Goal: Check status: Check status

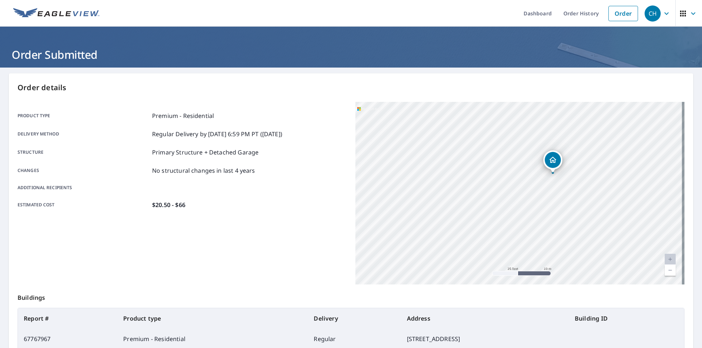
click at [302, 306] on p "Buildings" at bounding box center [351, 296] width 667 height 23
drag, startPoint x: 508, startPoint y: 184, endPoint x: 523, endPoint y: 186, distance: 15.1
click at [523, 186] on div "[STREET_ADDRESS]" at bounding box center [519, 193] width 329 height 183
click at [477, 159] on div "[STREET_ADDRESS]" at bounding box center [519, 193] width 329 height 183
drag, startPoint x: 475, startPoint y: 167, endPoint x: 489, endPoint y: 202, distance: 38.1
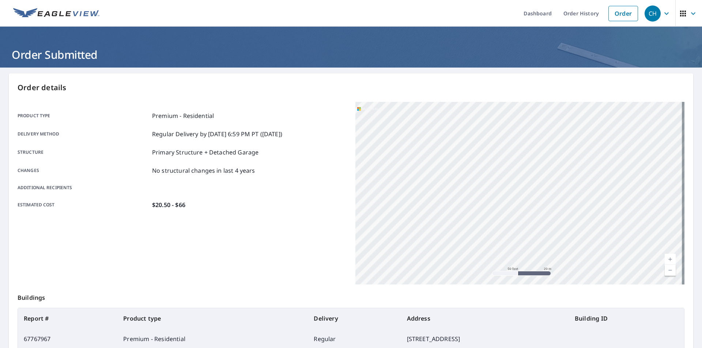
click at [489, 202] on div "[STREET_ADDRESS]" at bounding box center [519, 193] width 329 height 183
drag, startPoint x: 589, startPoint y: 216, endPoint x: 545, endPoint y: 200, distance: 46.8
click at [545, 200] on div "[STREET_ADDRESS]" at bounding box center [519, 193] width 329 height 183
drag, startPoint x: 544, startPoint y: 241, endPoint x: 548, endPoint y: 259, distance: 18.6
click at [548, 259] on div "[STREET_ADDRESS]" at bounding box center [519, 193] width 329 height 183
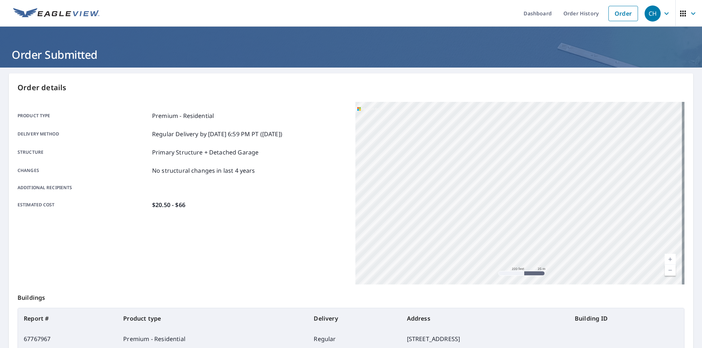
drag, startPoint x: 549, startPoint y: 216, endPoint x: 610, endPoint y: 223, distance: 60.7
click at [610, 223] on div "[STREET_ADDRESS]" at bounding box center [519, 193] width 329 height 183
drag, startPoint x: 514, startPoint y: 185, endPoint x: 531, endPoint y: 227, distance: 44.8
click at [531, 227] on div "[STREET_ADDRESS]" at bounding box center [519, 193] width 329 height 183
drag, startPoint x: 503, startPoint y: 210, endPoint x: 482, endPoint y: 187, distance: 31.3
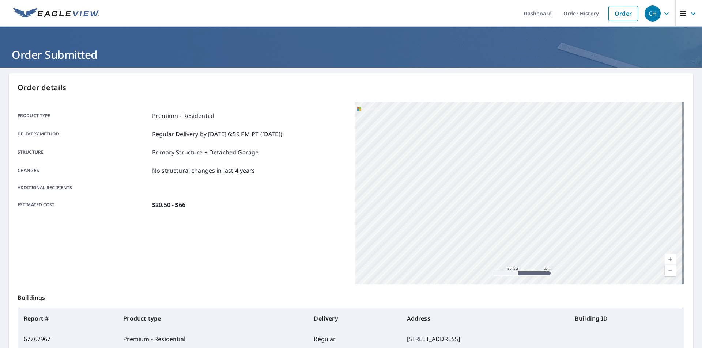
click at [482, 187] on div "[STREET_ADDRESS]" at bounding box center [519, 193] width 329 height 183
drag, startPoint x: 539, startPoint y: 195, endPoint x: 473, endPoint y: 185, distance: 66.6
click at [473, 186] on div "[STREET_ADDRESS]" at bounding box center [519, 193] width 329 height 183
drag, startPoint x: 458, startPoint y: 199, endPoint x: 497, endPoint y: 190, distance: 40.2
click at [497, 190] on div "[STREET_ADDRESS]" at bounding box center [519, 193] width 329 height 183
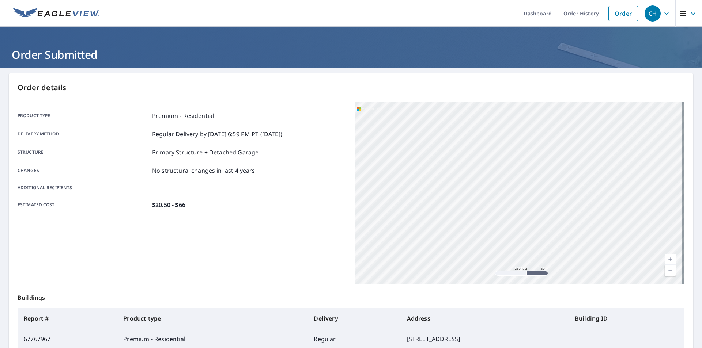
drag, startPoint x: 526, startPoint y: 225, endPoint x: 495, endPoint y: 184, distance: 51.2
click at [495, 184] on div "[STREET_ADDRESS]" at bounding box center [519, 193] width 329 height 183
